Goal: Navigation & Orientation: Find specific page/section

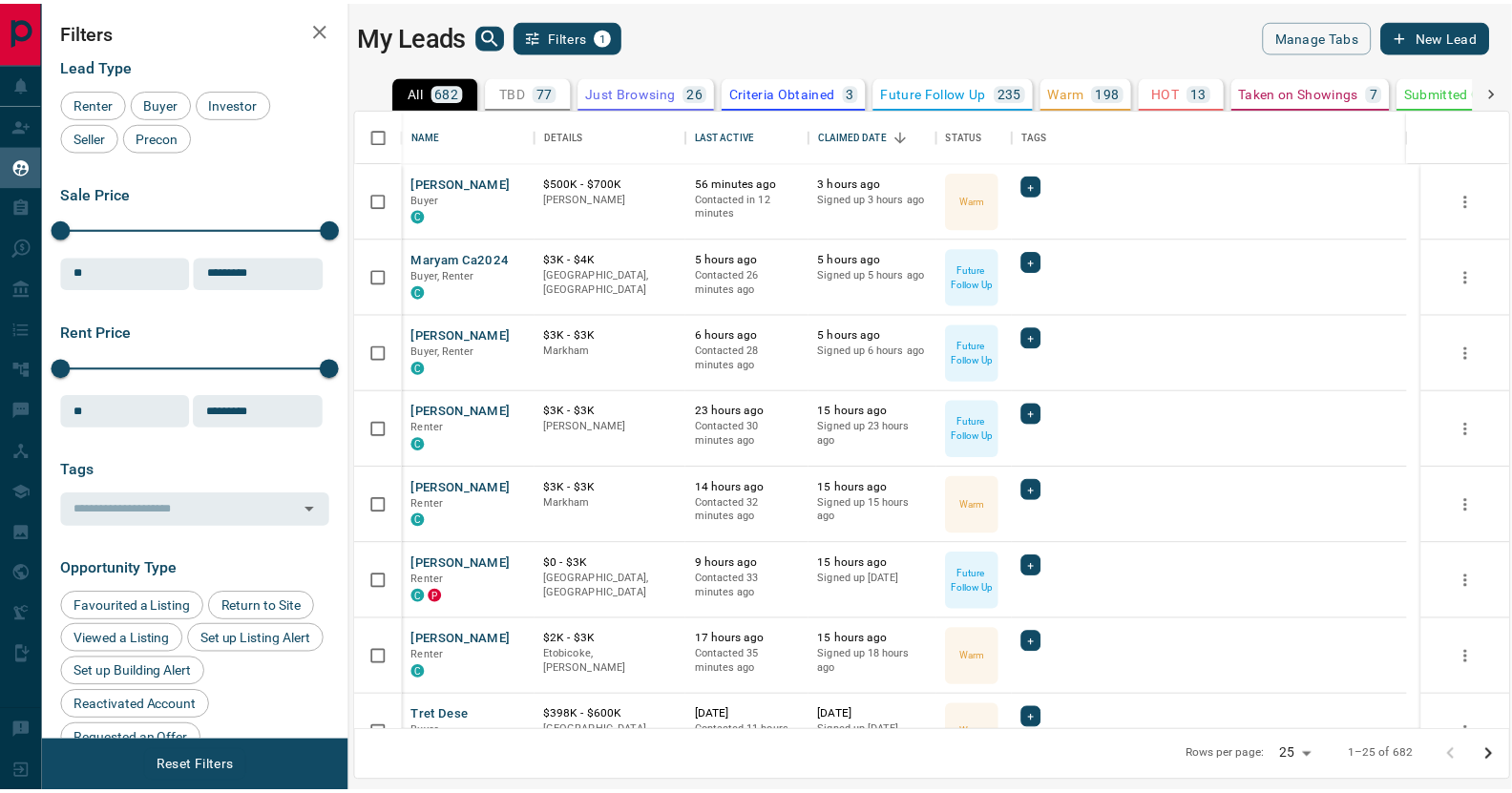
scroll to position [609, 1152]
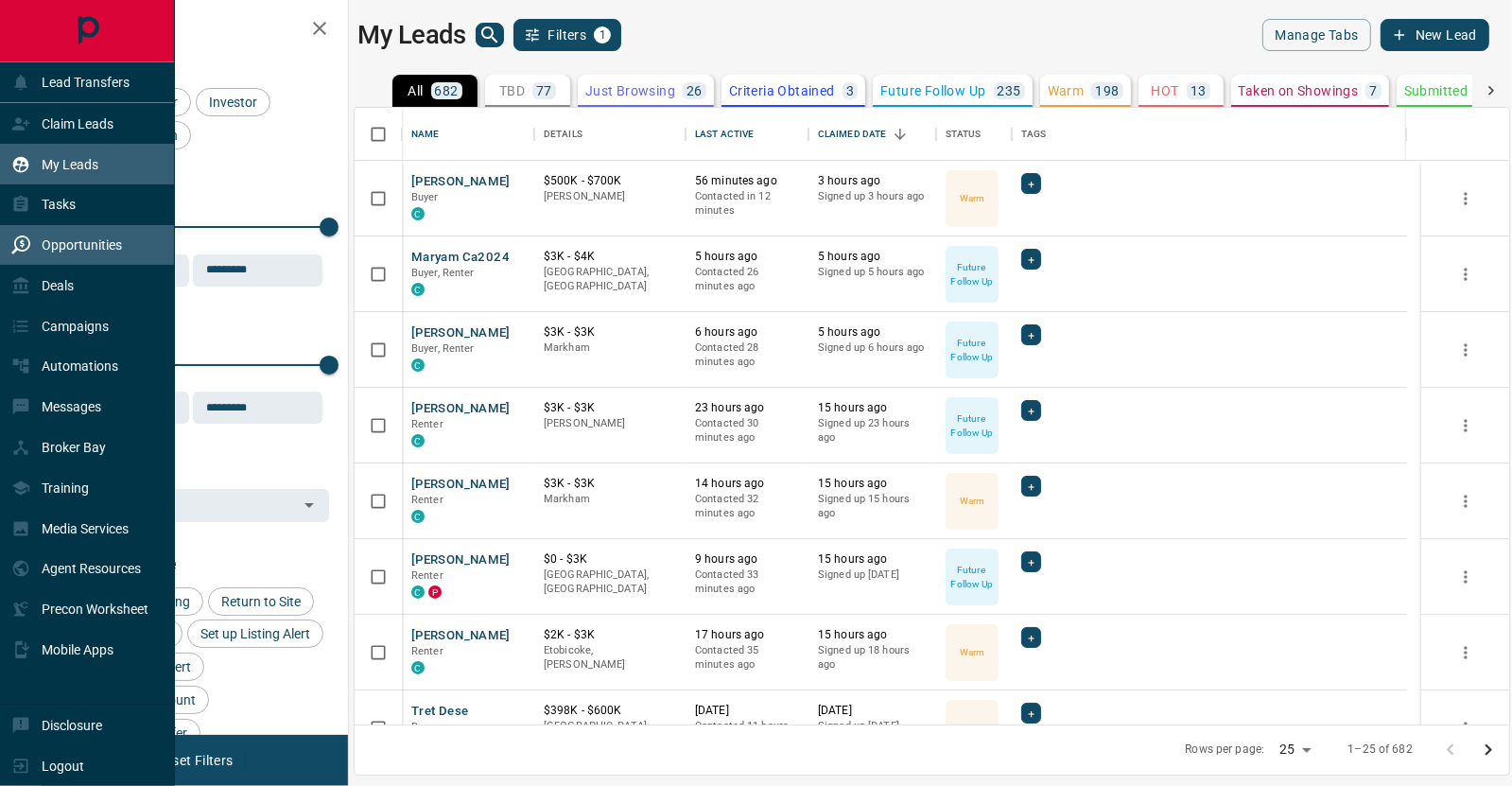
click at [88, 253] on div "Opportunities" at bounding box center [66, 245] width 110 height 32
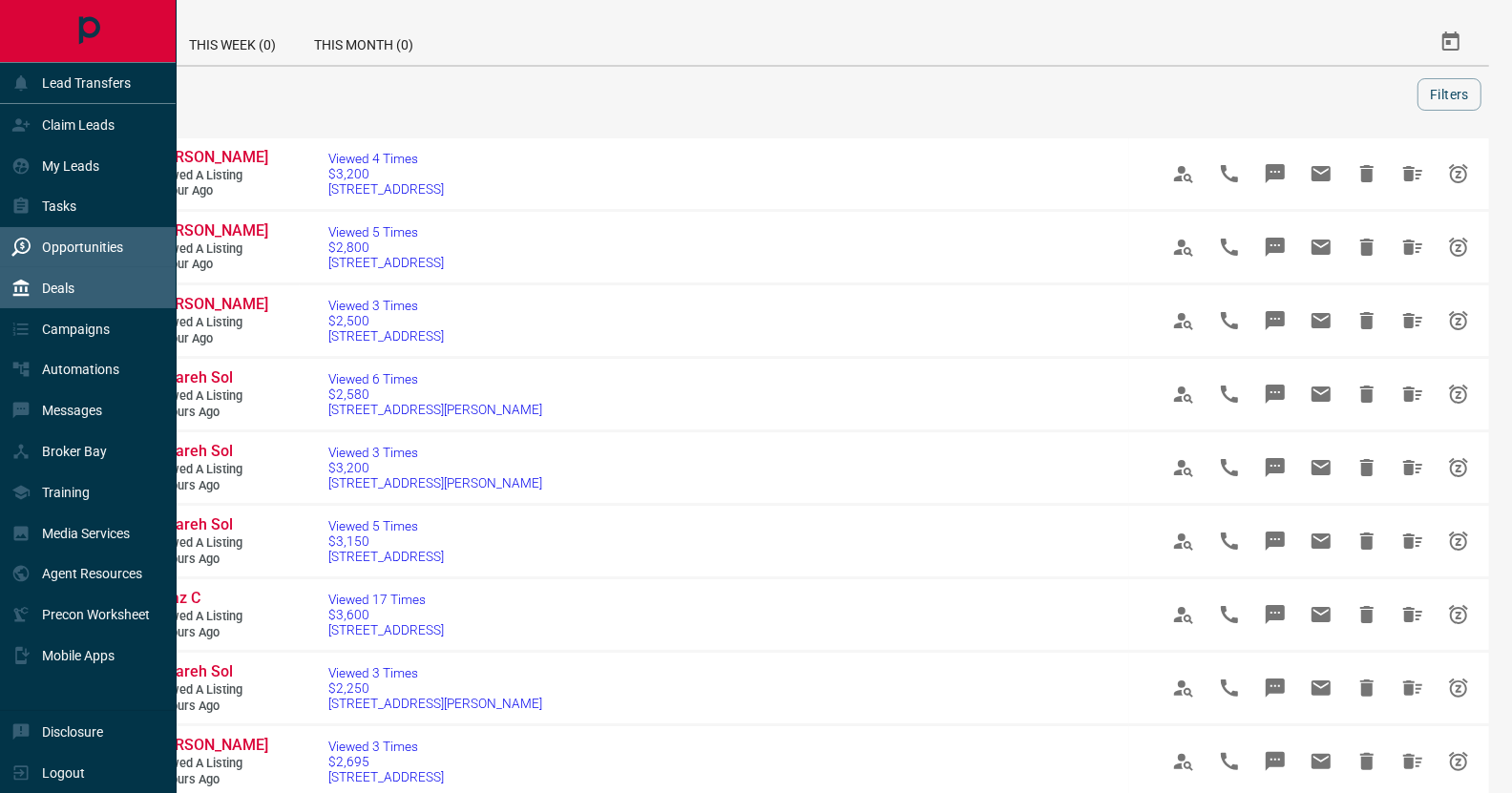
click at [53, 281] on p "Deals" at bounding box center [57, 289] width 32 height 15
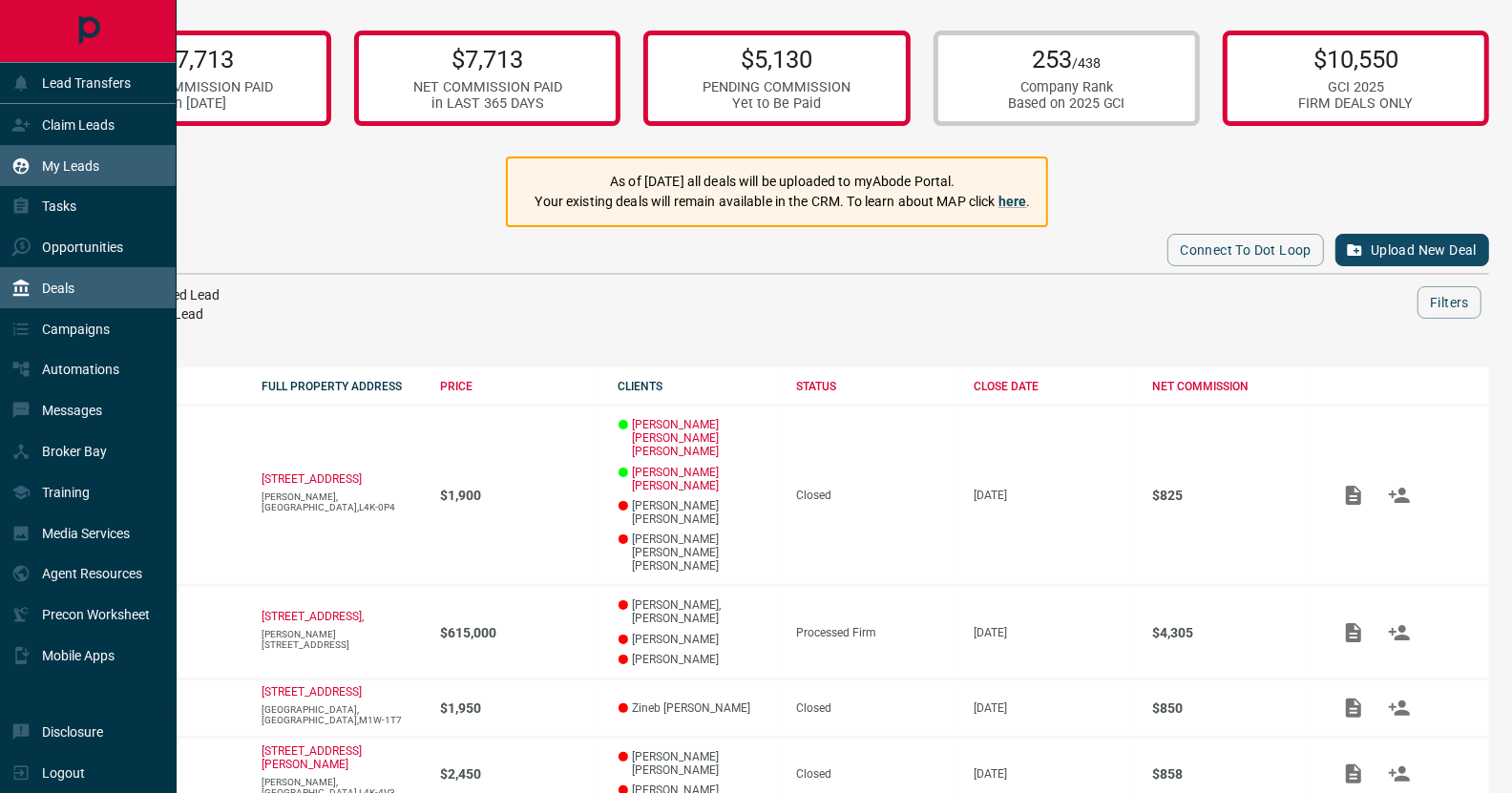
click at [67, 166] on p "My Leads" at bounding box center [70, 167] width 57 height 15
